Goal: Task Accomplishment & Management: Use online tool/utility

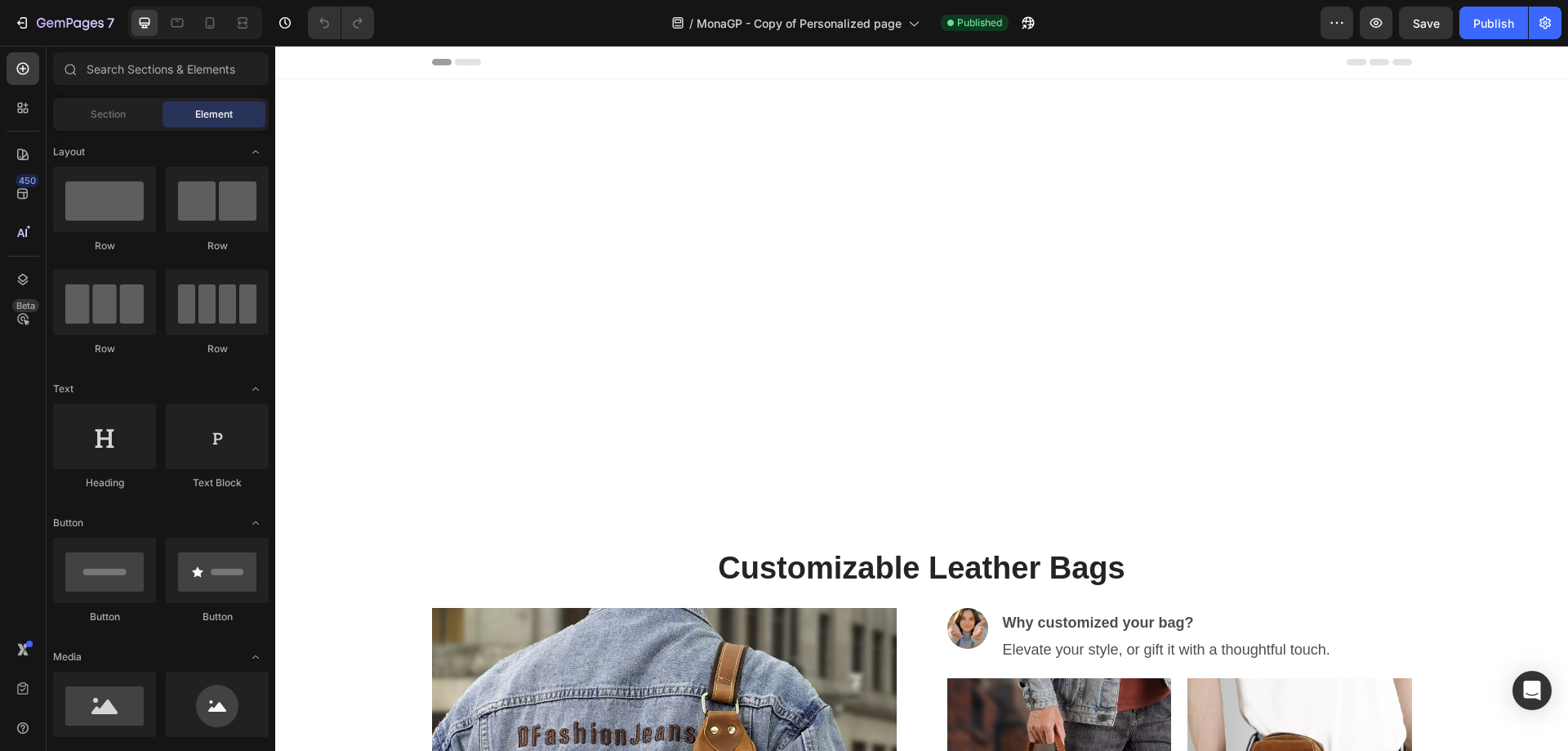
scroll to position [735, 0]
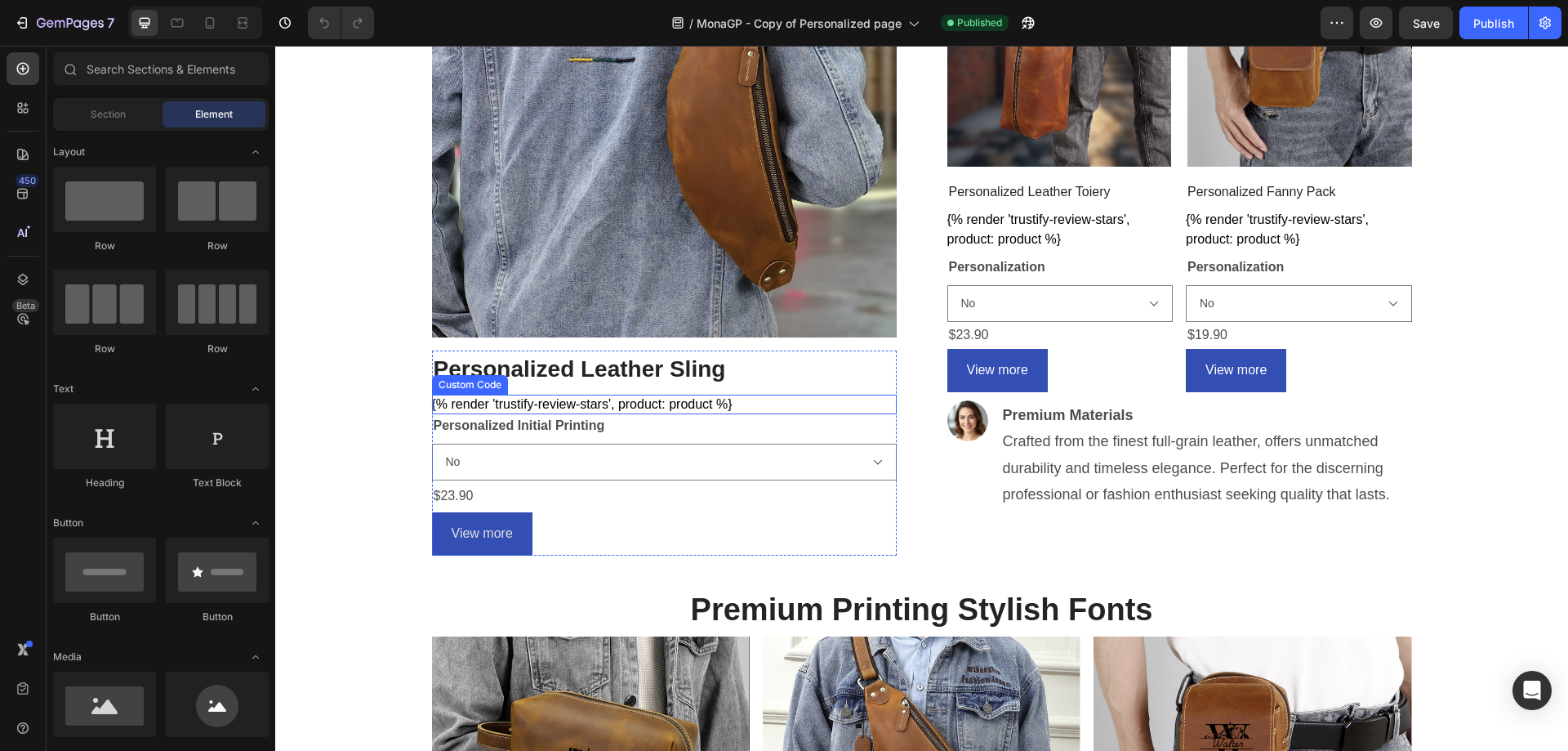
click at [672, 401] on div "{% render 'trustify-review-stars', product: product %}" at bounding box center [665, 405] width 464 height 20
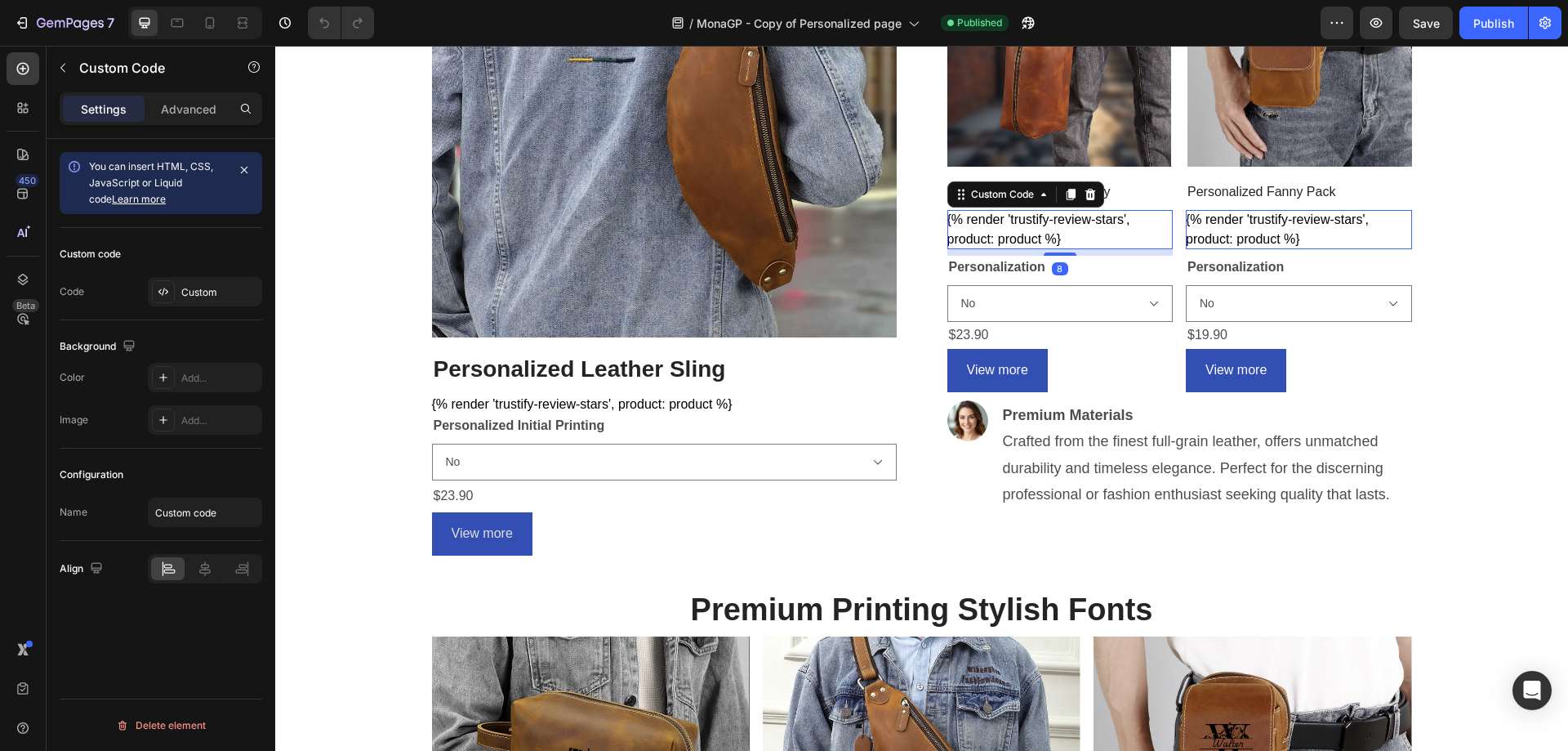
click at [1007, 222] on div "{% render 'trustify-review-stars', product: product %}" at bounding box center [1061, 230] width 226 height 39
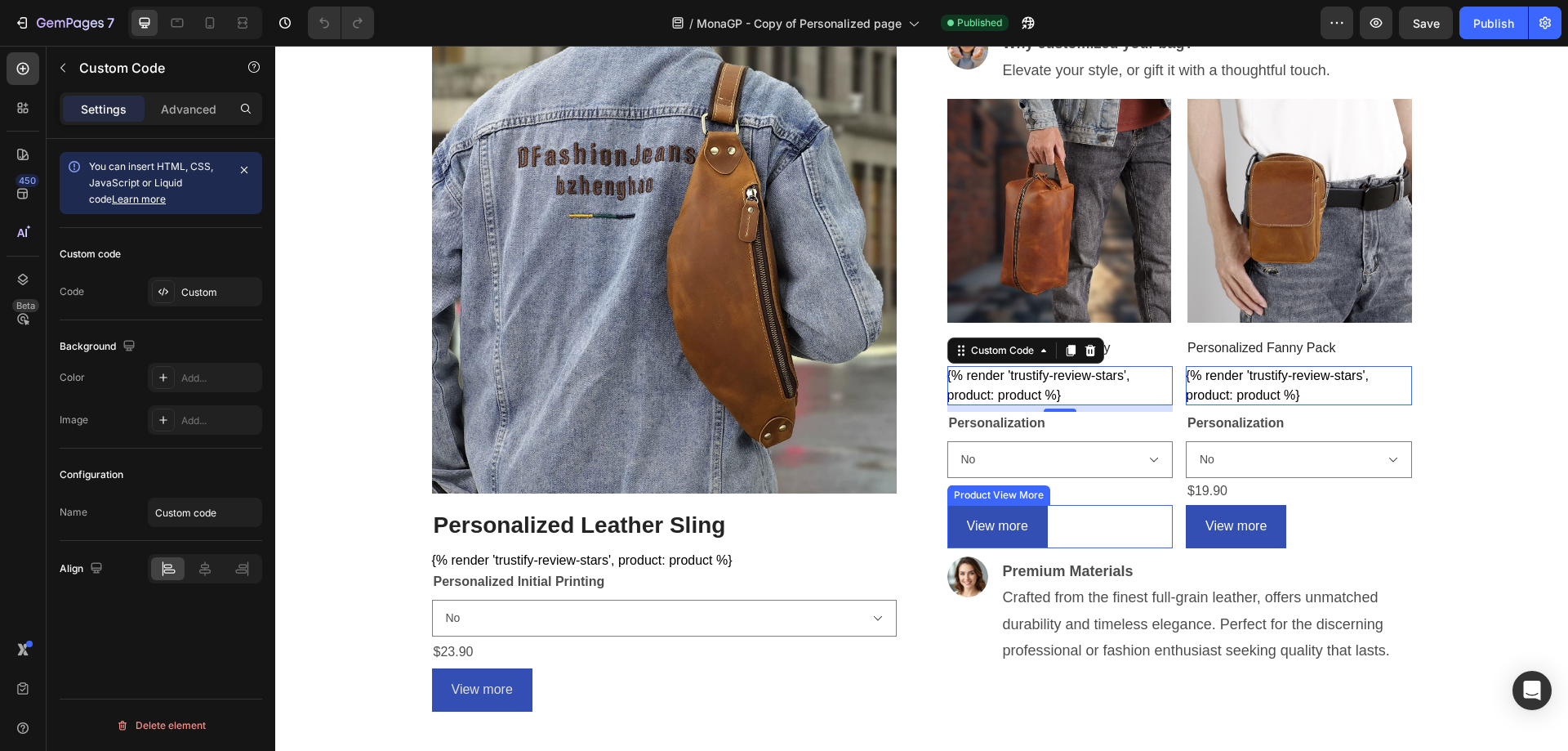
scroll to position [572, 0]
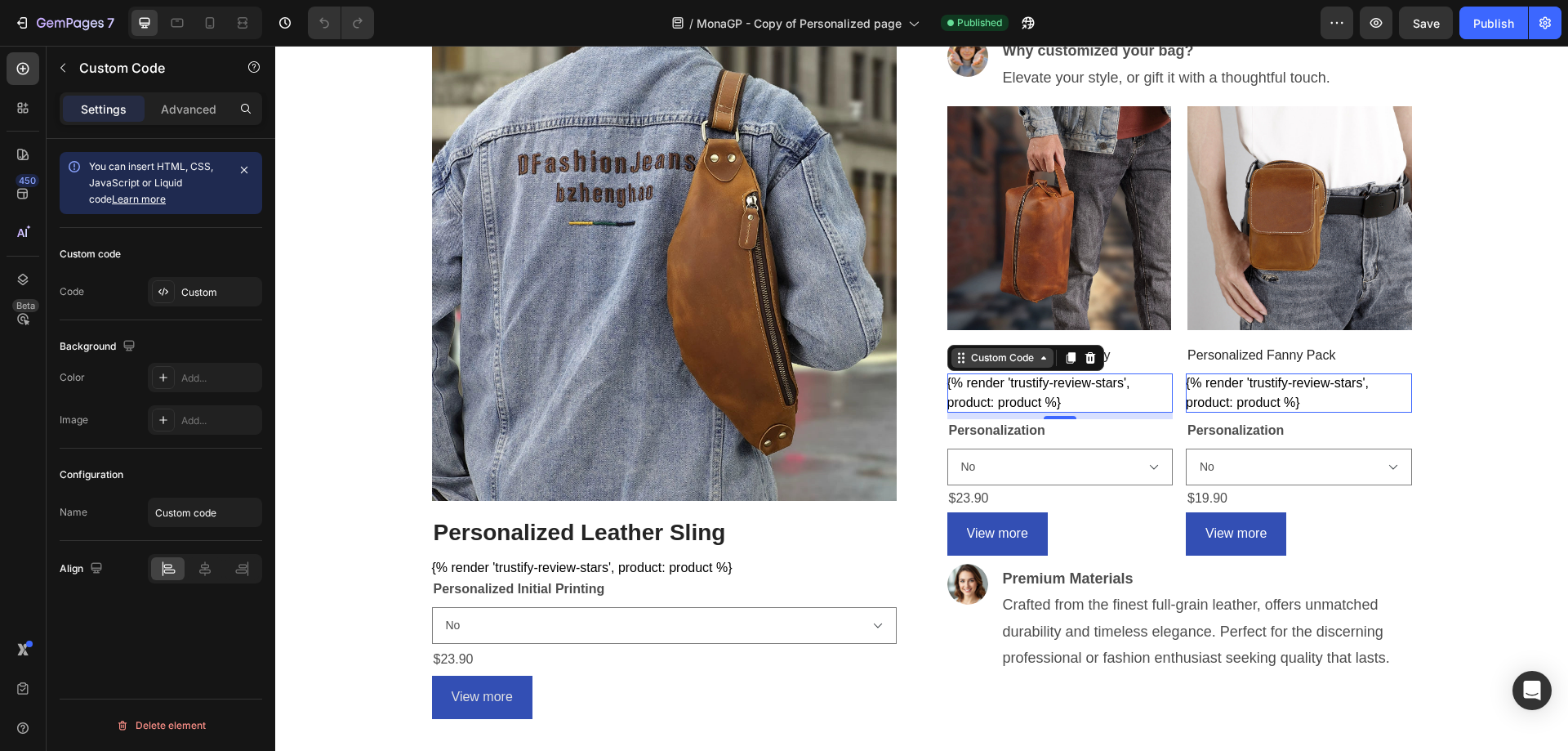
click at [1004, 353] on div "Custom Code" at bounding box center [1003, 358] width 70 height 15
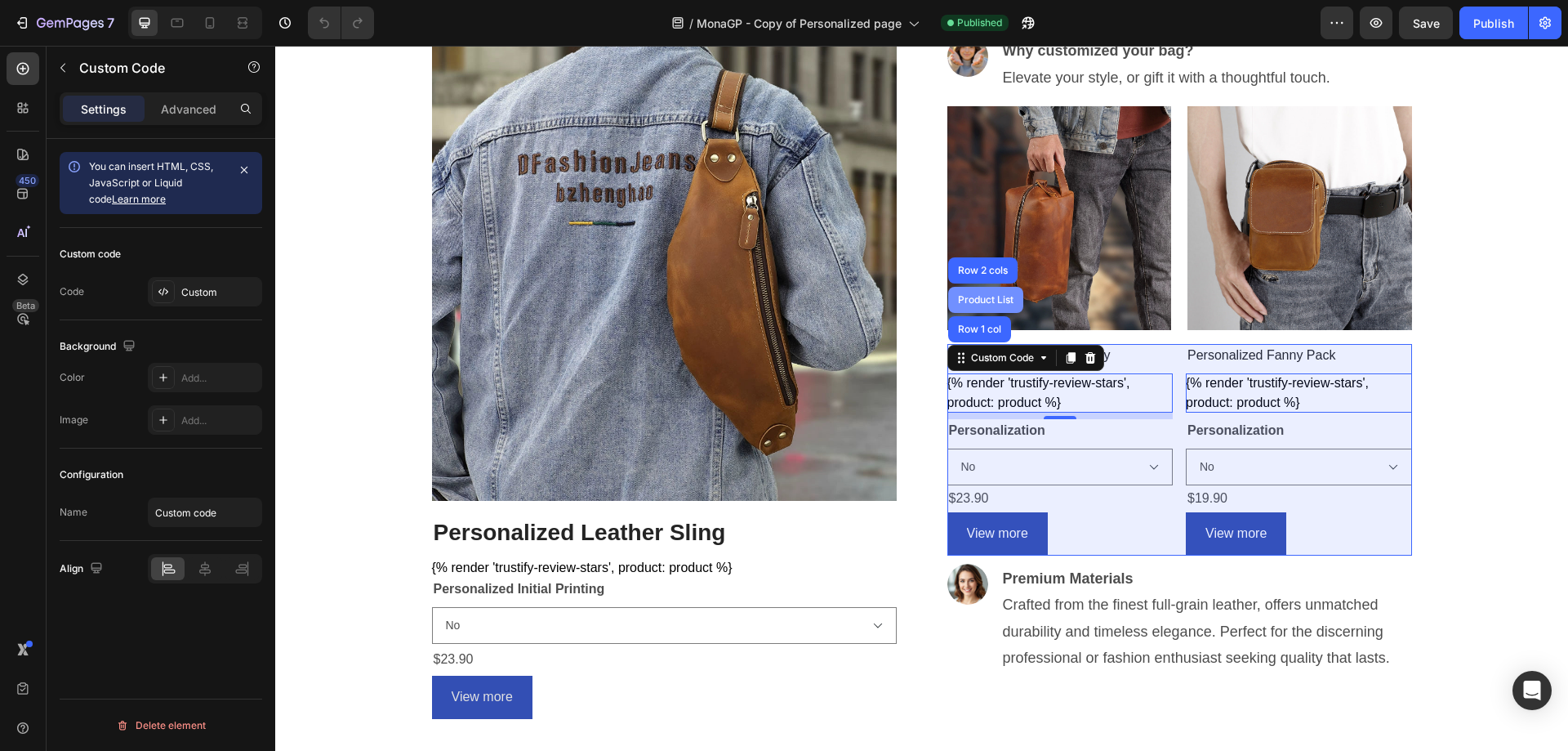
click at [985, 305] on div "Product List" at bounding box center [986, 300] width 75 height 26
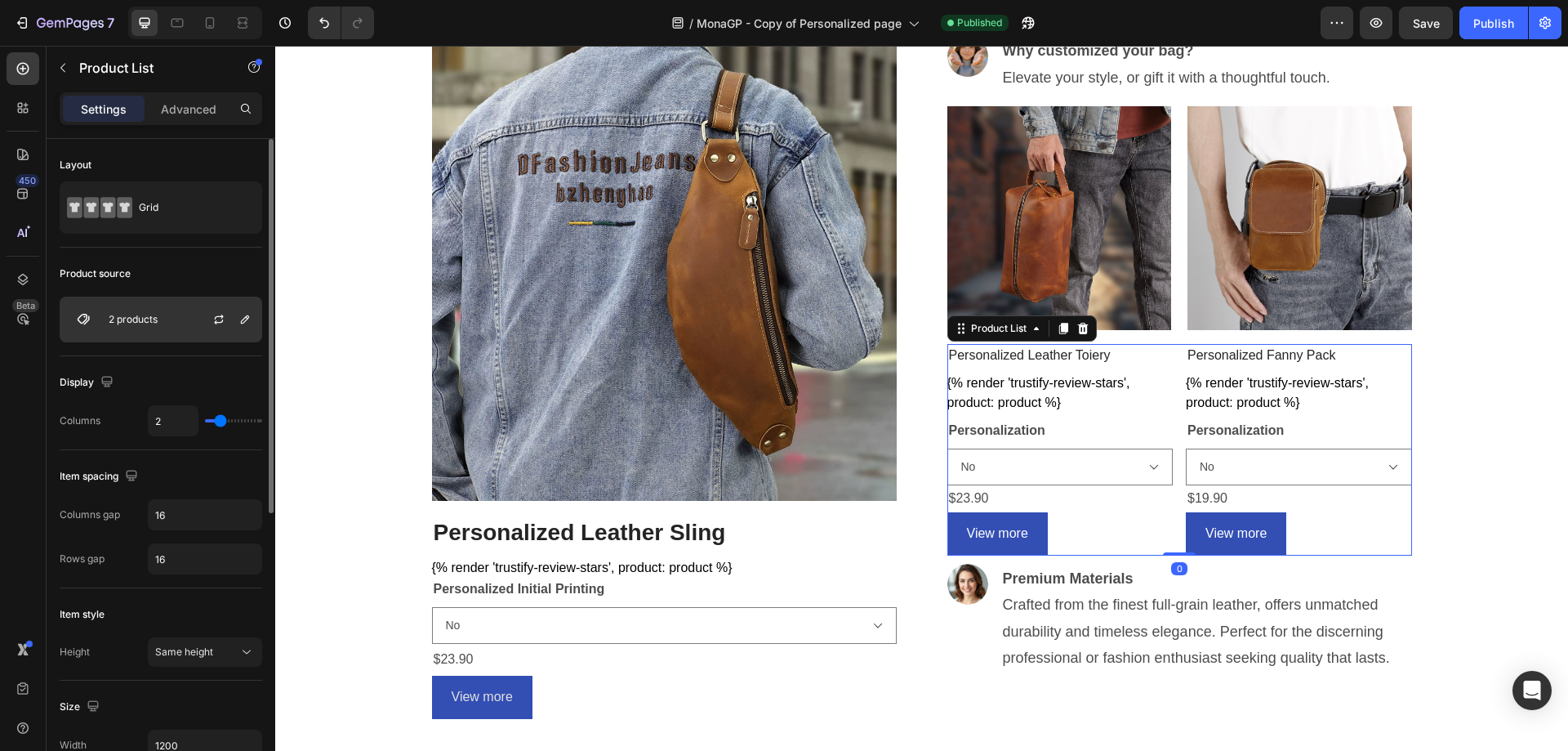
click at [177, 332] on div "2 products" at bounding box center [161, 319] width 203 height 46
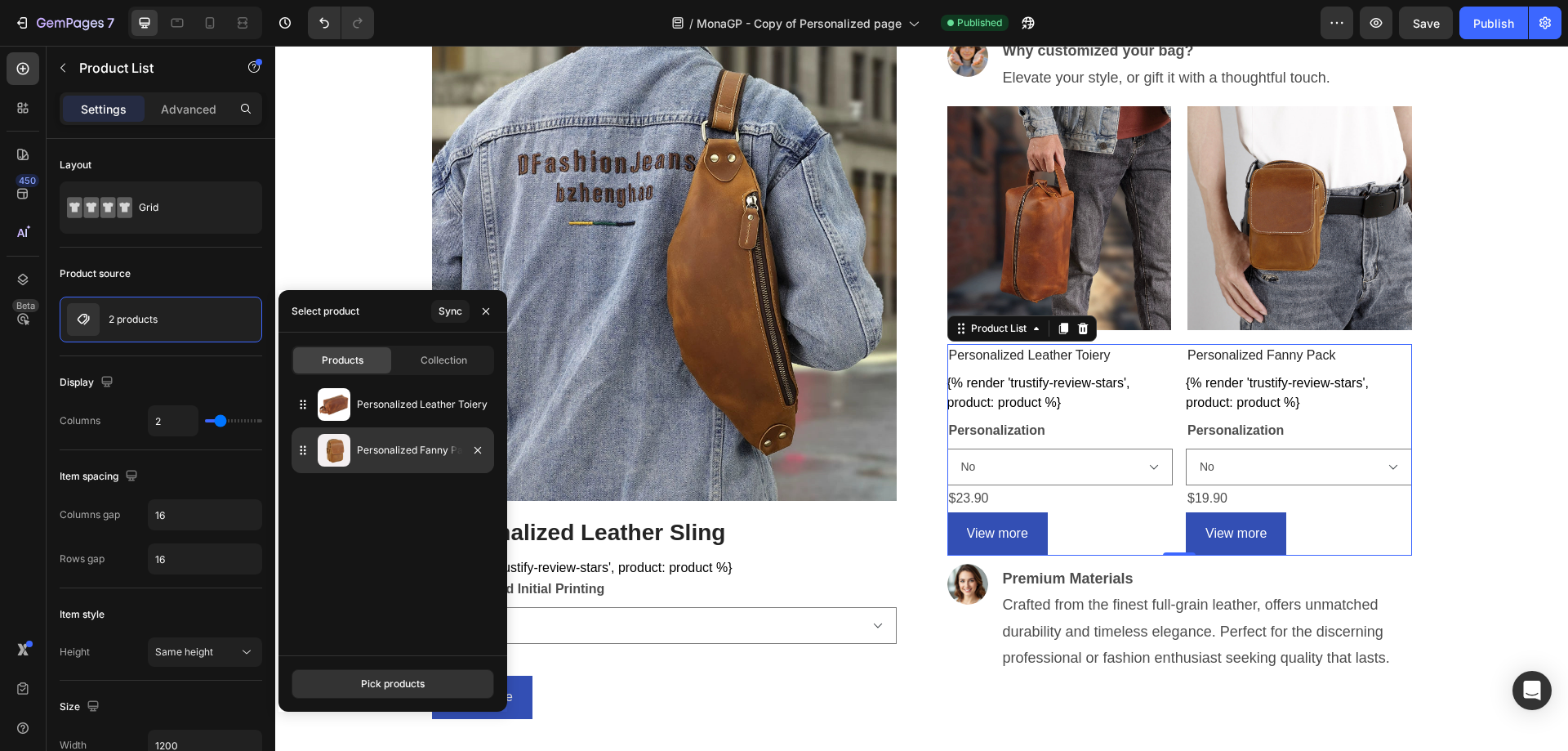
click at [403, 449] on p "Personalized Fanny Pack" at bounding box center [422, 451] width 130 height 16
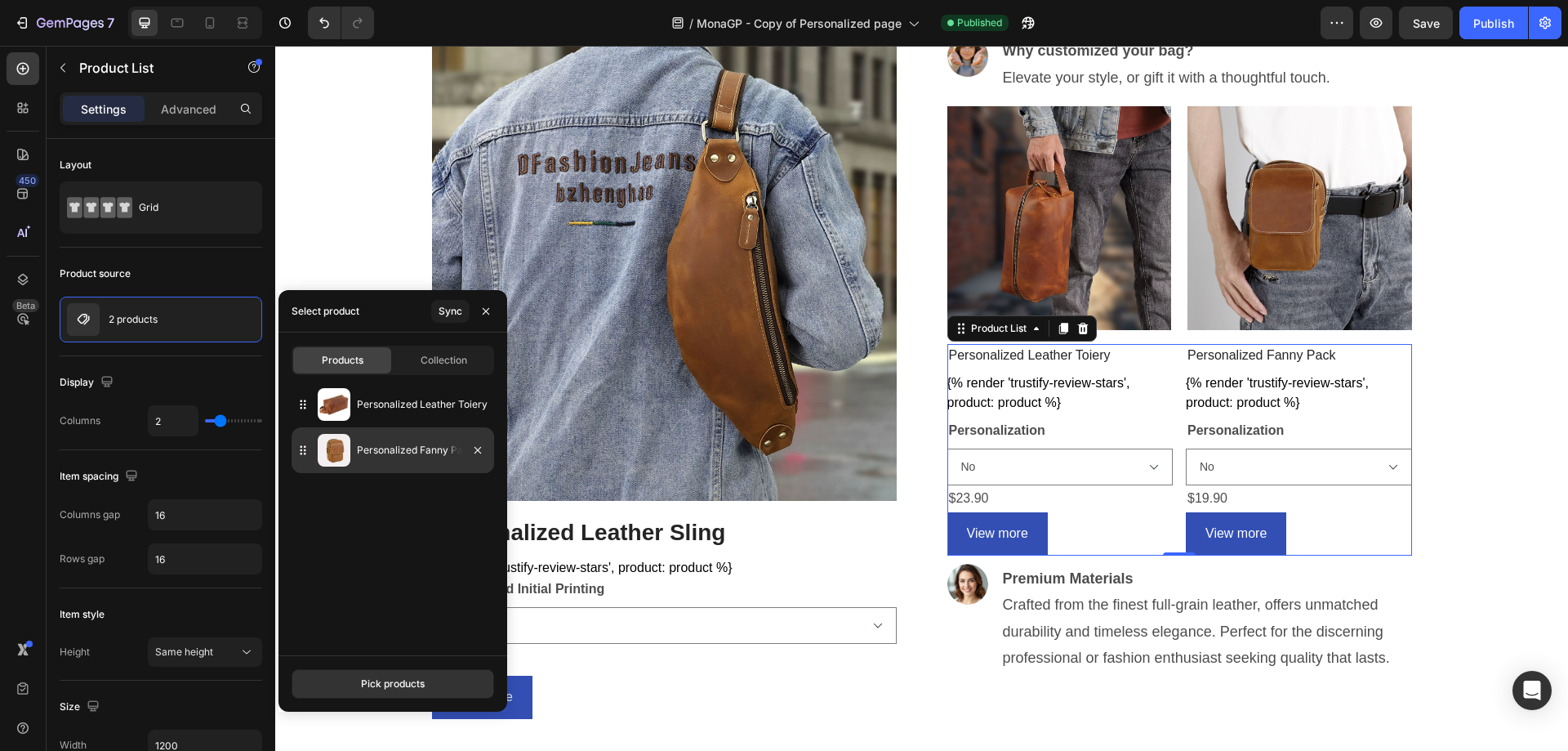
click at [403, 449] on p "Personalized Fanny Pack" at bounding box center [422, 451] width 130 height 16
click at [385, 446] on p "Personalized Fanny Pack" at bounding box center [422, 451] width 130 height 16
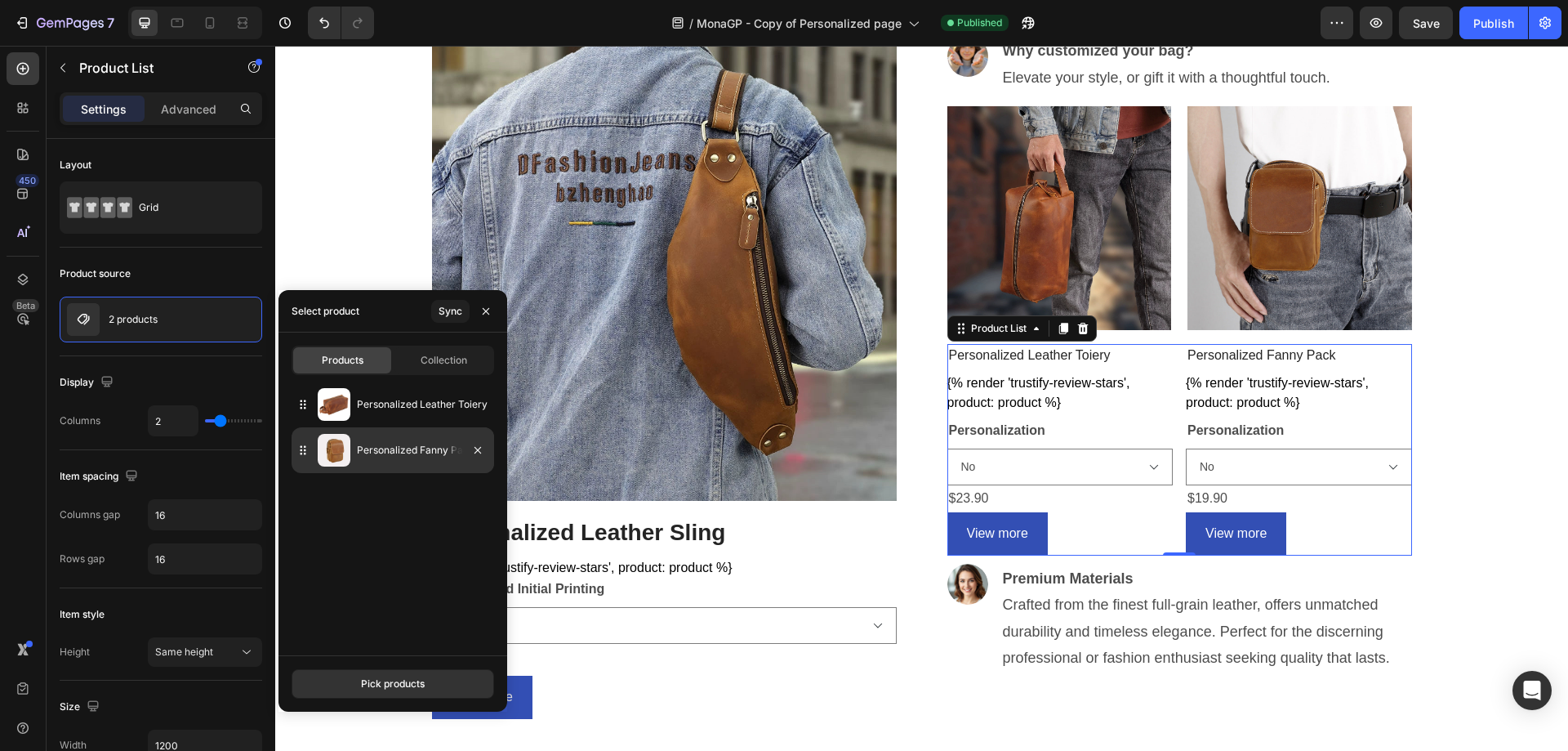
click at [385, 446] on p "Personalized Fanny Pack" at bounding box center [422, 451] width 130 height 16
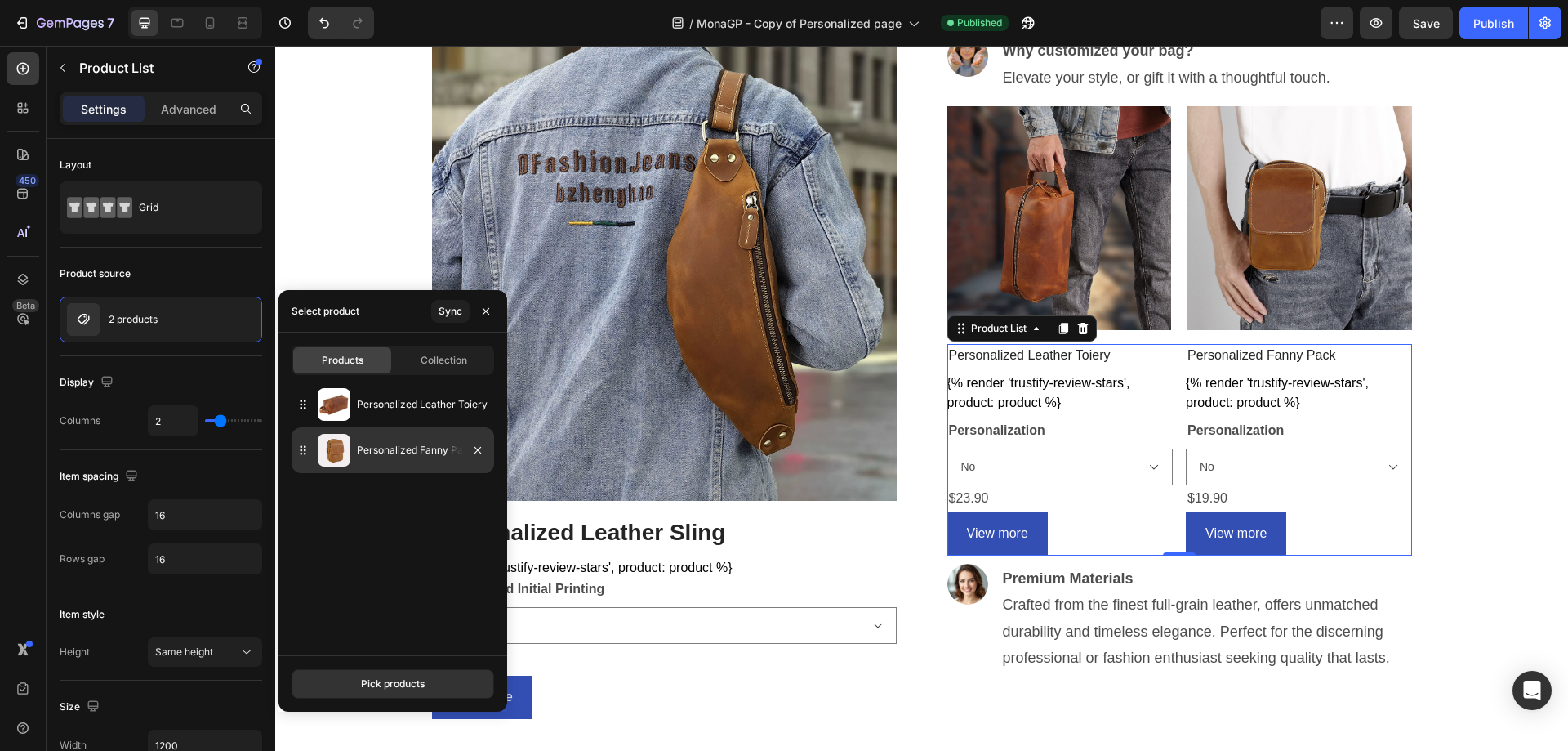
click at [385, 446] on p "Personalized Fanny Pack" at bounding box center [422, 451] width 130 height 16
click at [337, 446] on img at bounding box center [334, 451] width 33 height 33
click at [651, 635] on select "No Yes (Leave note on checkout)" at bounding box center [665, 625] width 464 height 37
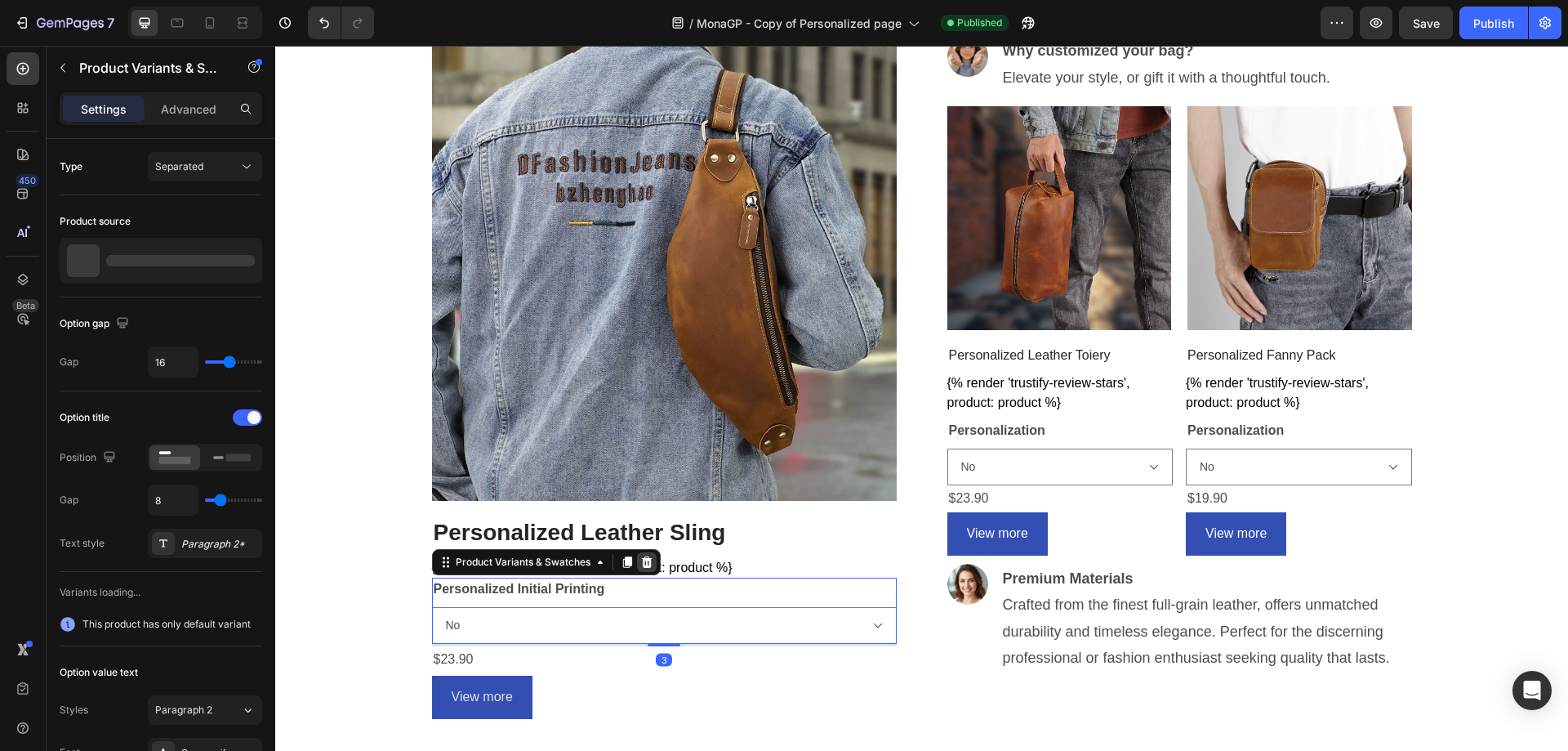
click at [640, 564] on icon at bounding box center [647, 562] width 13 height 13
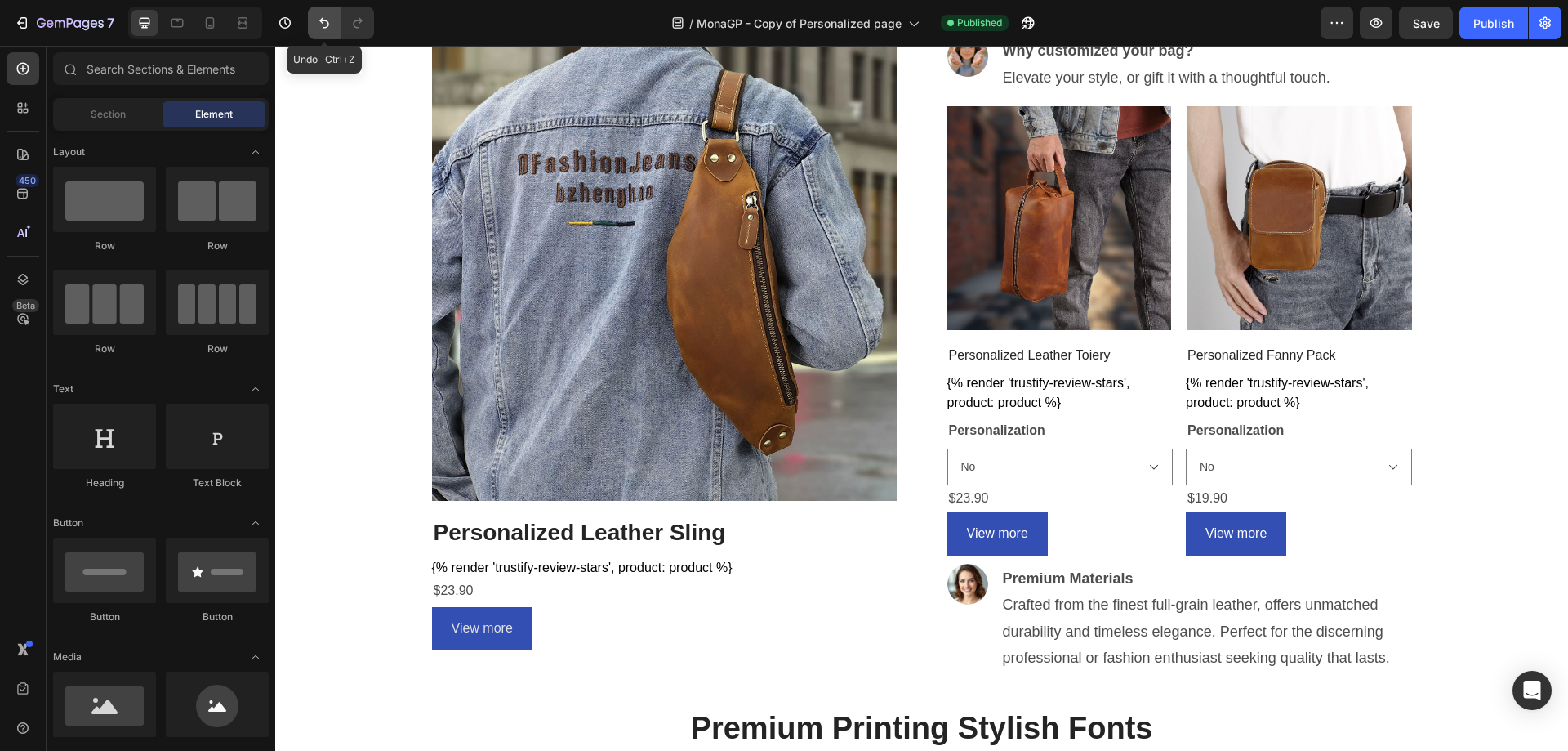
click at [316, 26] on icon "Undo/Redo" at bounding box center [324, 23] width 16 height 16
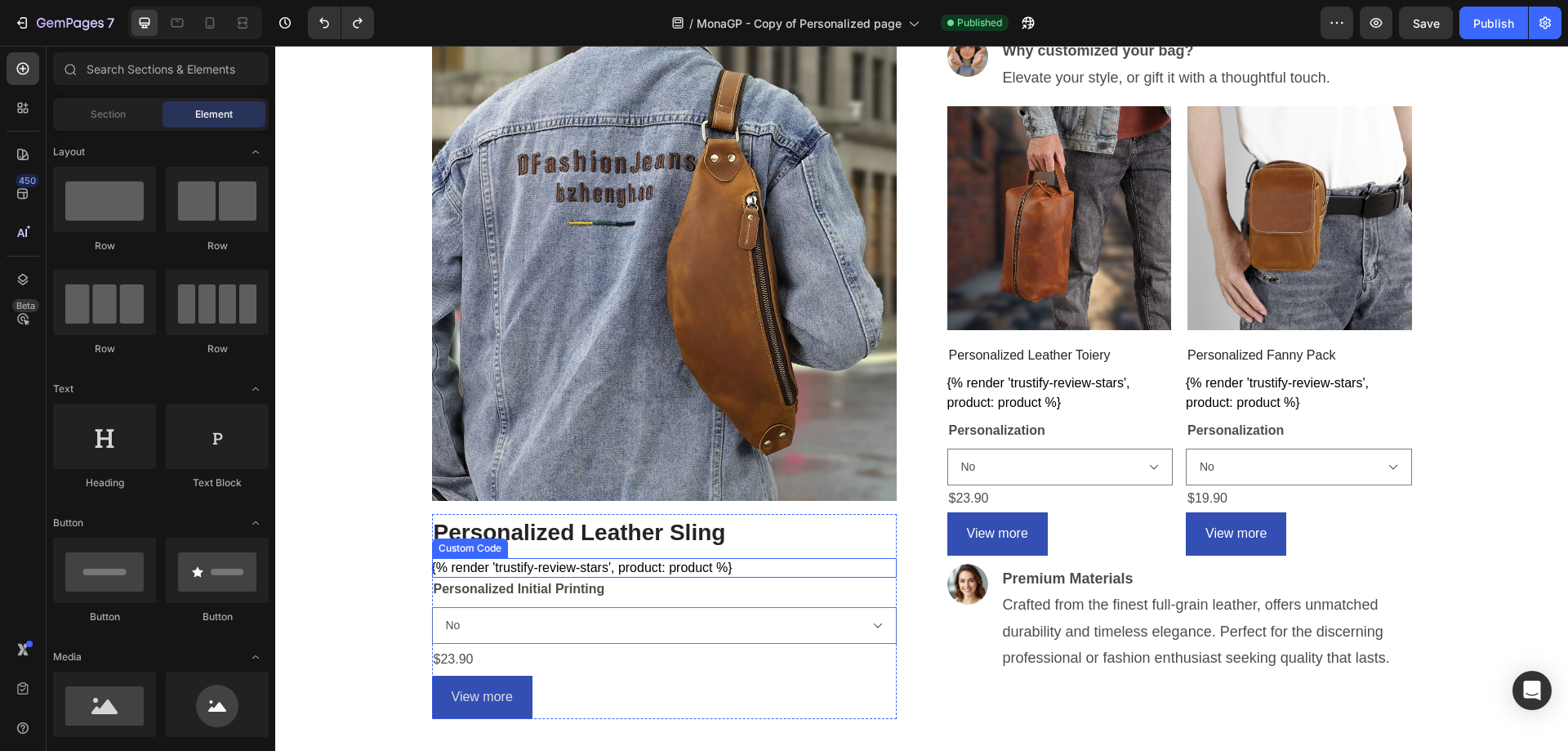
click at [615, 562] on div "{% render 'trustify-review-stars', product: product %}" at bounding box center [665, 568] width 464 height 20
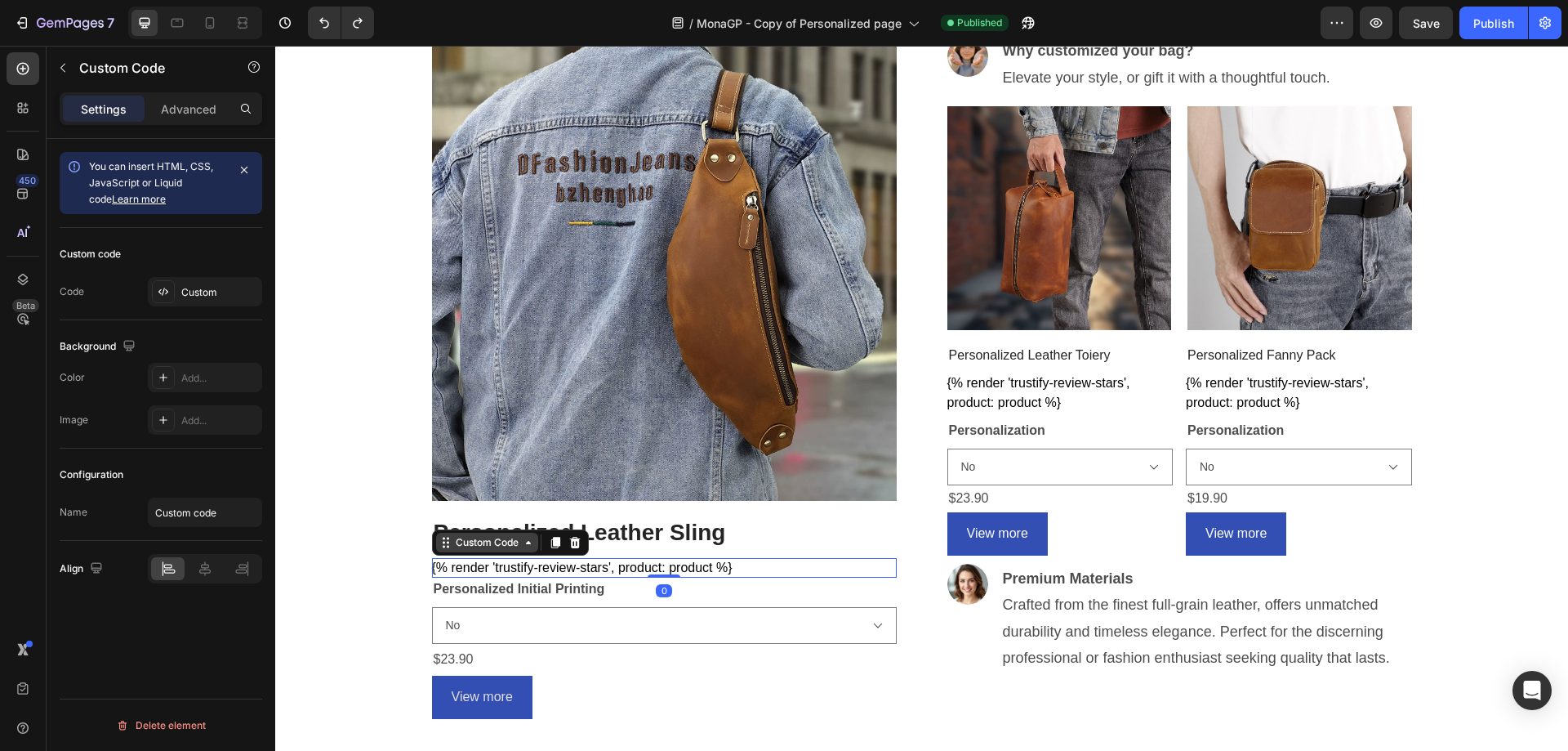
click at [500, 543] on div "Custom Code" at bounding box center [487, 543] width 70 height 15
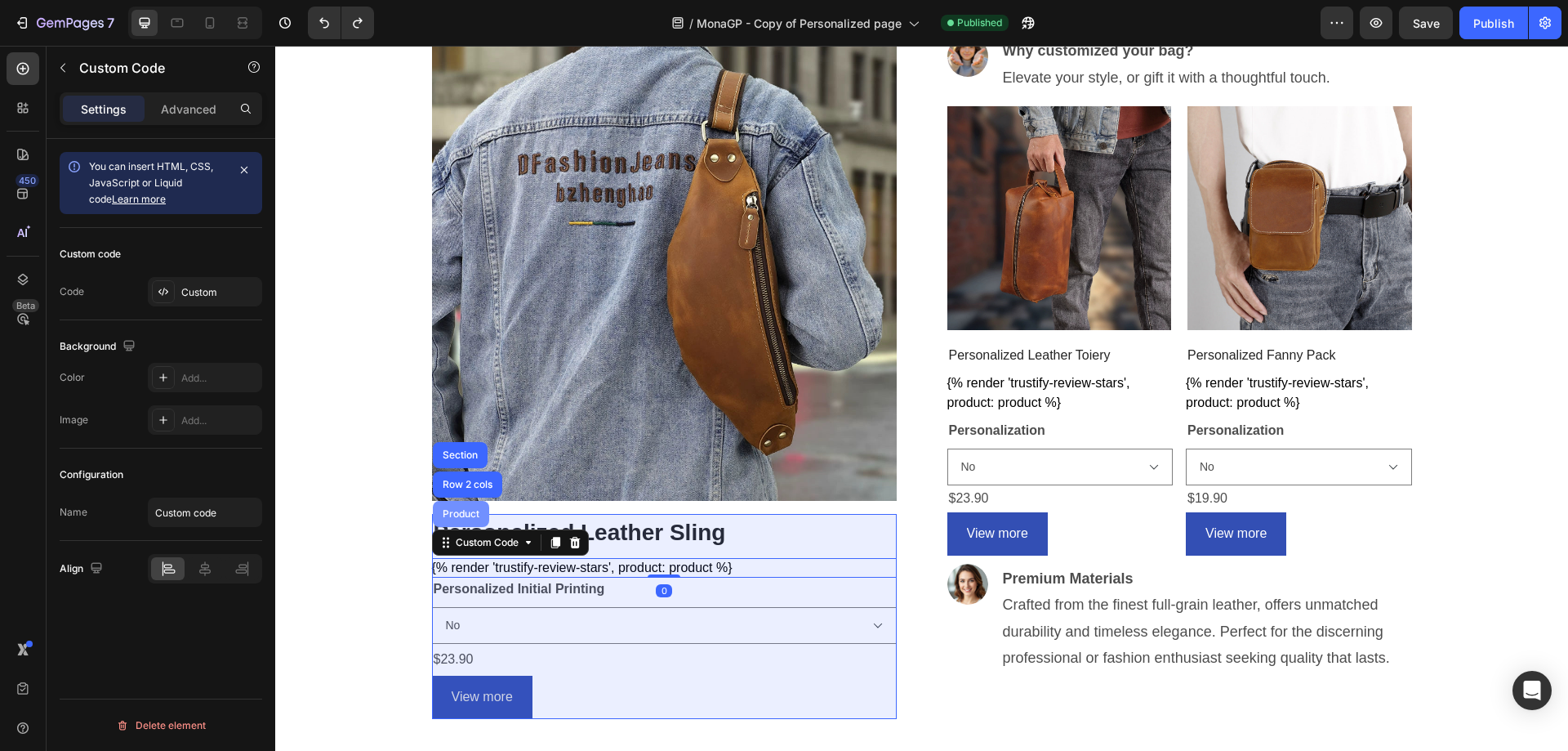
click at [469, 515] on div "Product" at bounding box center [461, 514] width 43 height 10
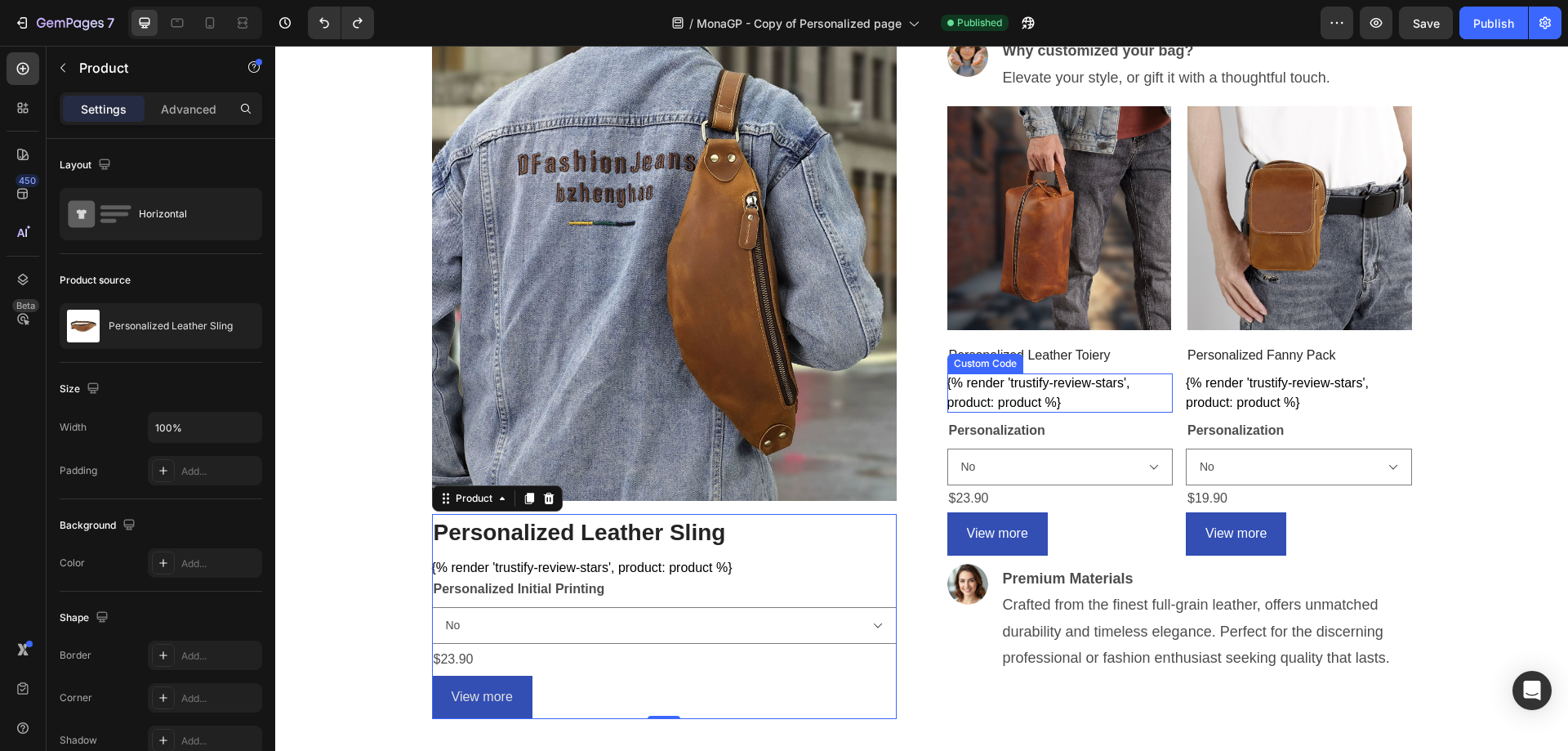
click at [1058, 378] on div "{% render 'trustify-review-stars', product: product %}" at bounding box center [1061, 393] width 226 height 39
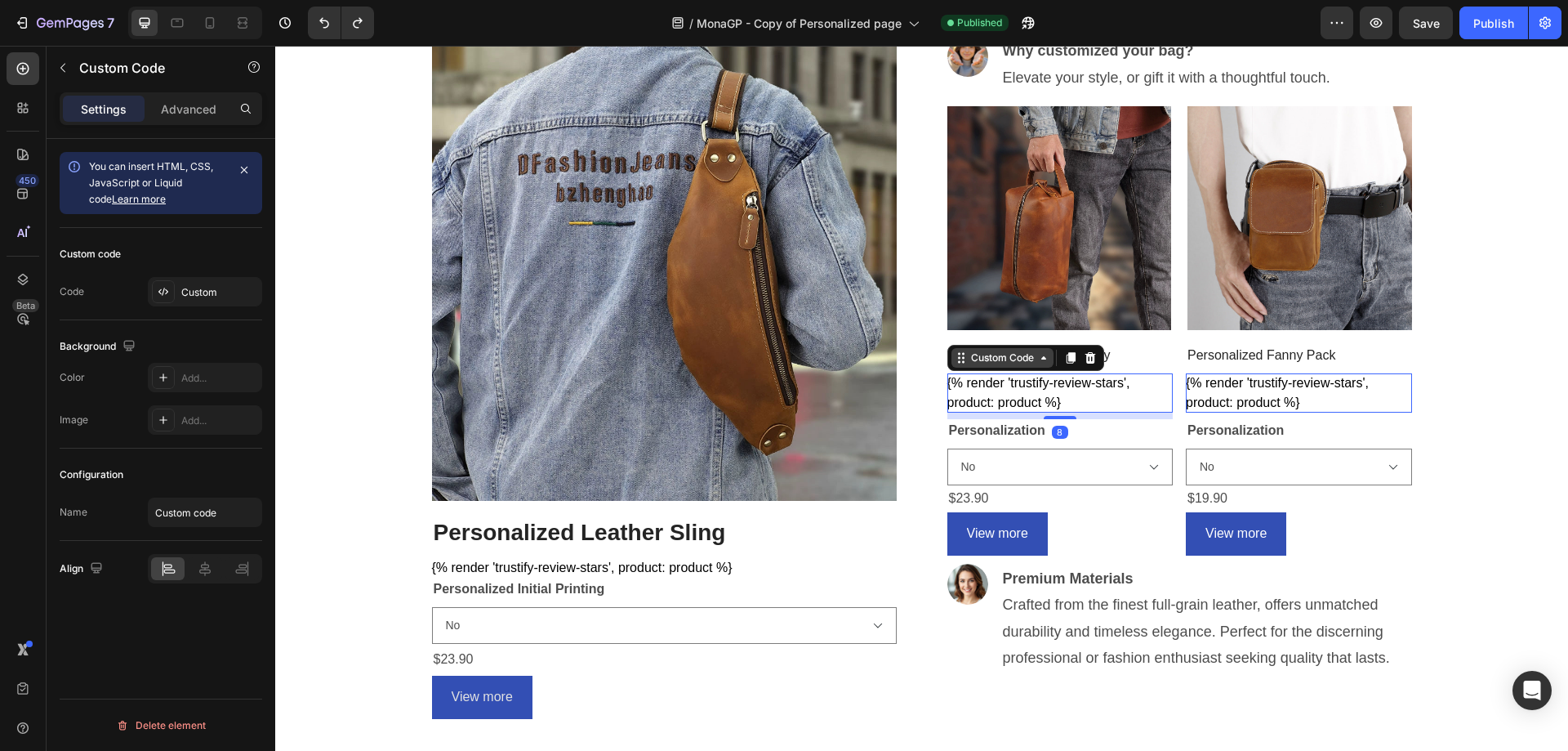
click at [1010, 355] on div "Custom Code" at bounding box center [1003, 358] width 70 height 15
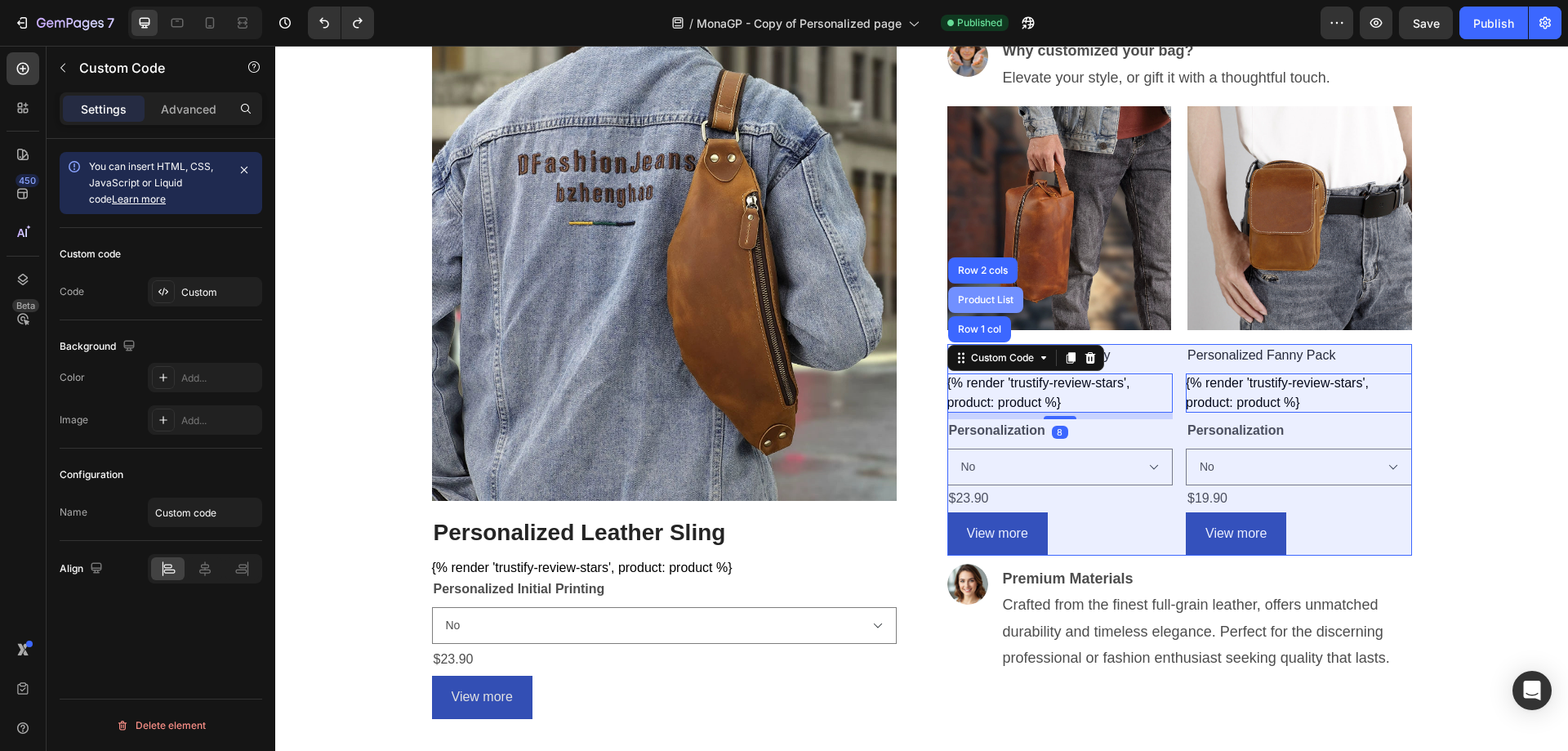
click at [977, 305] on div "Product List" at bounding box center [986, 300] width 62 height 10
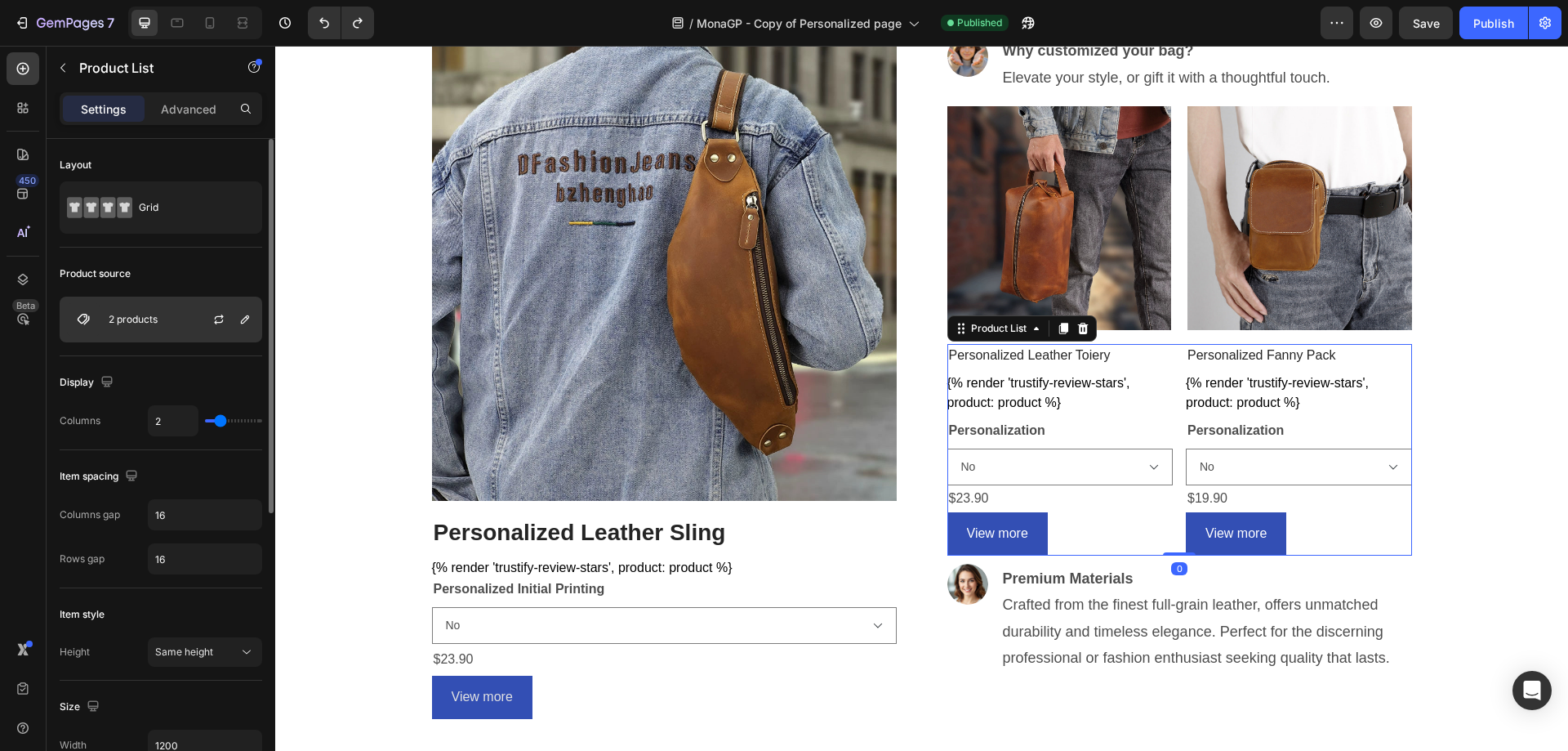
click at [176, 312] on div "2 products" at bounding box center [161, 319] width 203 height 46
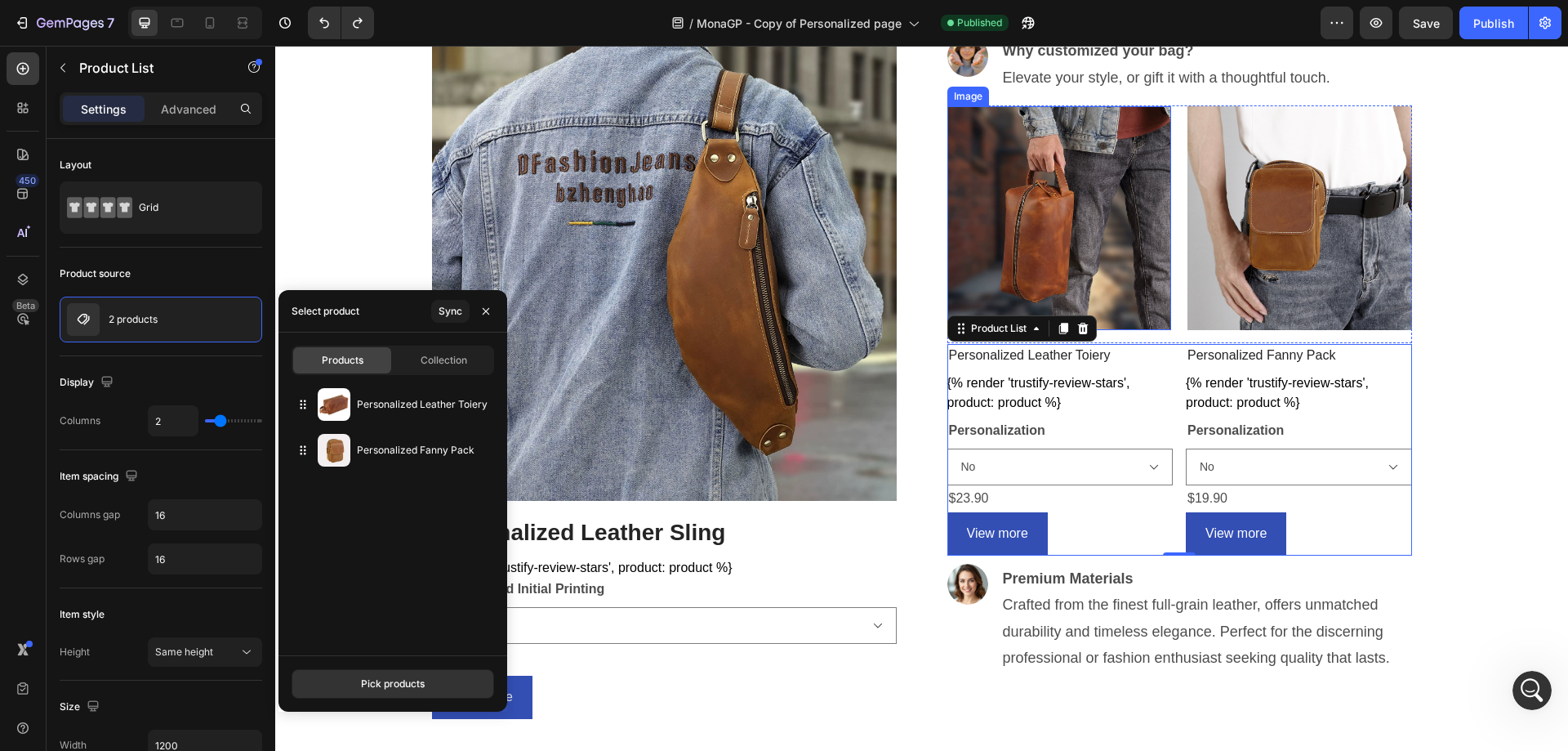
scroll to position [0, 0]
